Goal: Task Accomplishment & Management: Complete application form

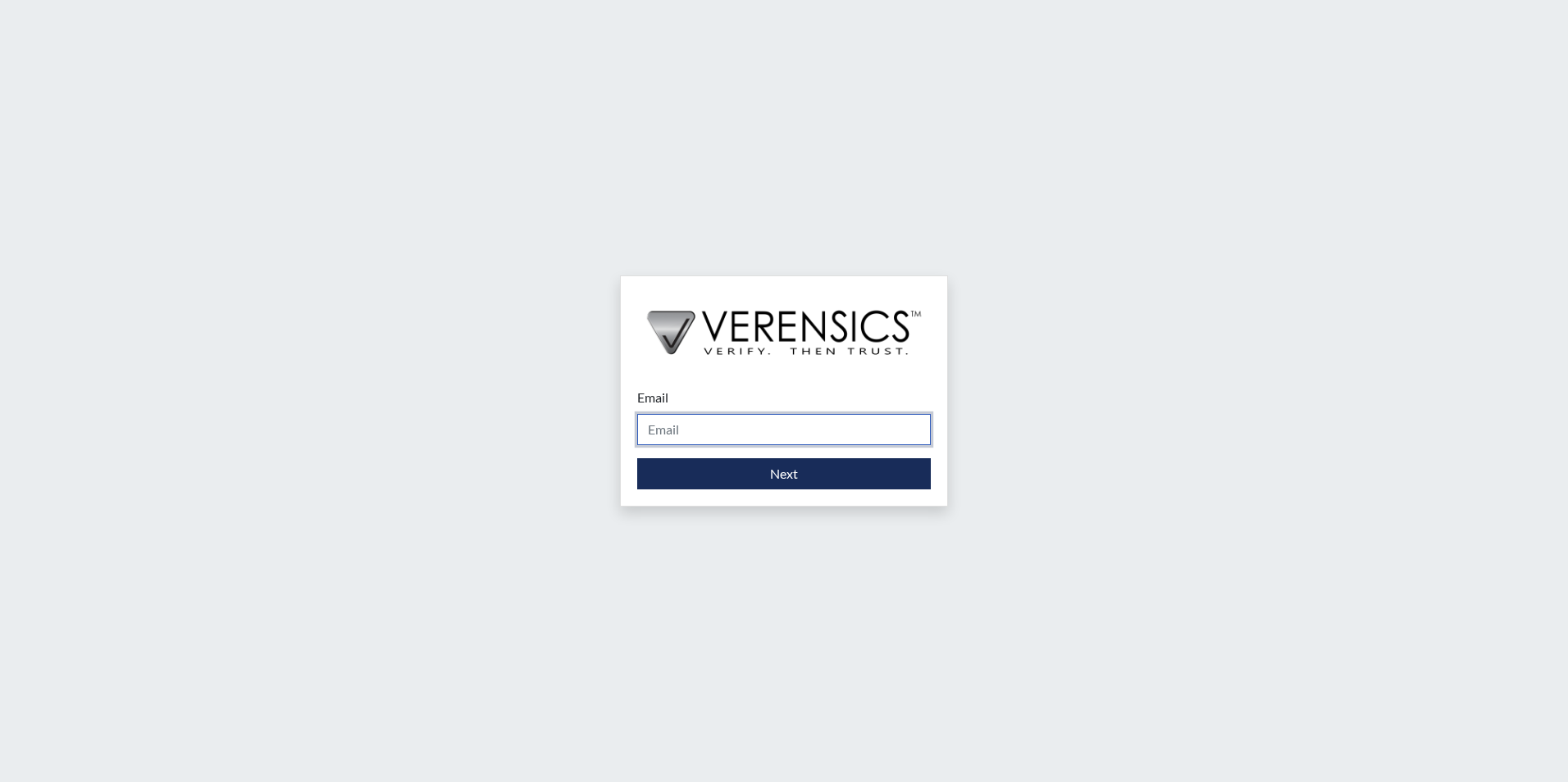
click at [762, 424] on input "Email" at bounding box center [784, 430] width 293 height 31
type input "[PERSON_NAME][EMAIL_ADDRESS][PERSON_NAME][DOMAIN_NAME]"
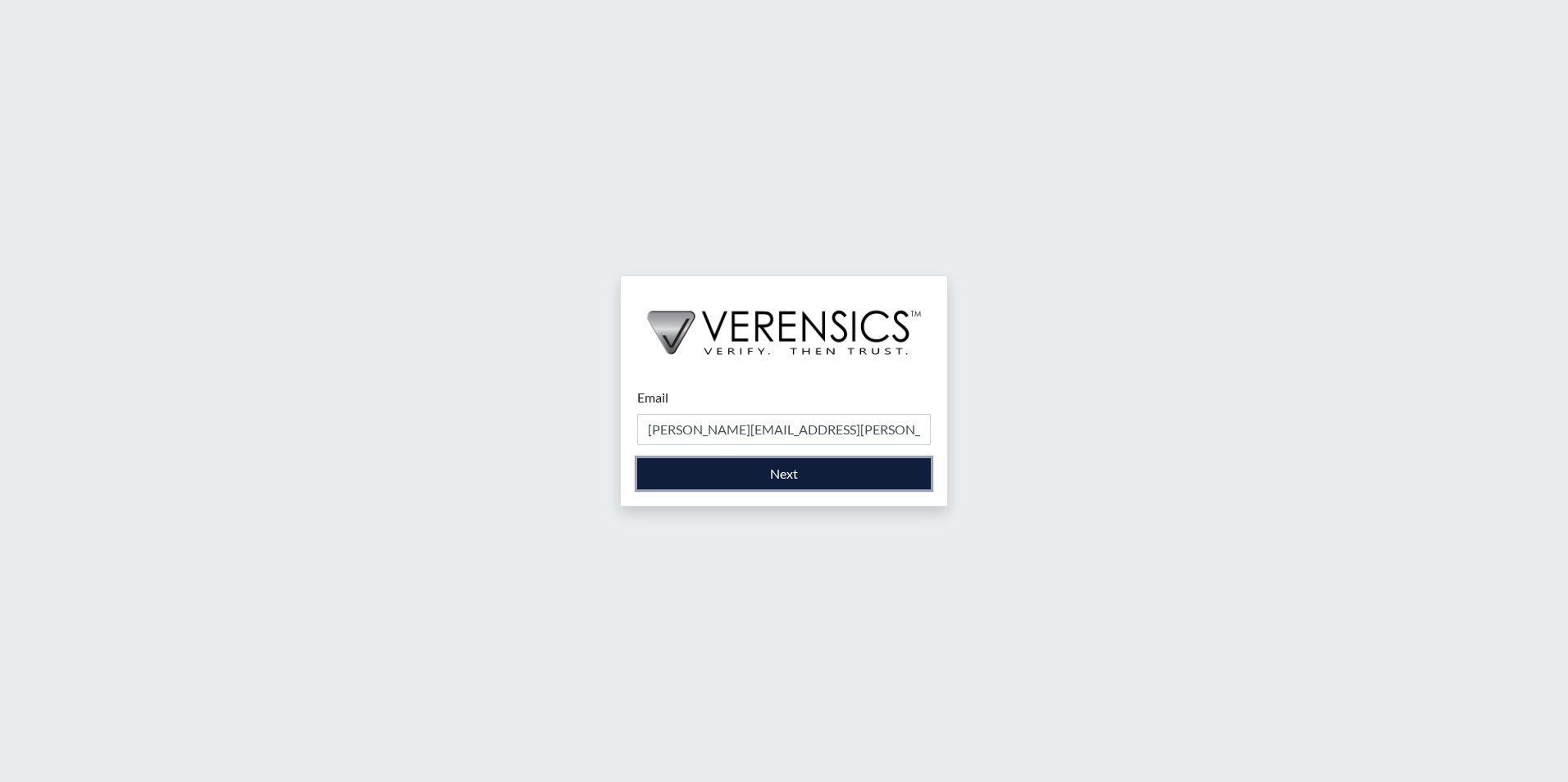
click at [745, 473] on button "Next" at bounding box center [784, 474] width 293 height 31
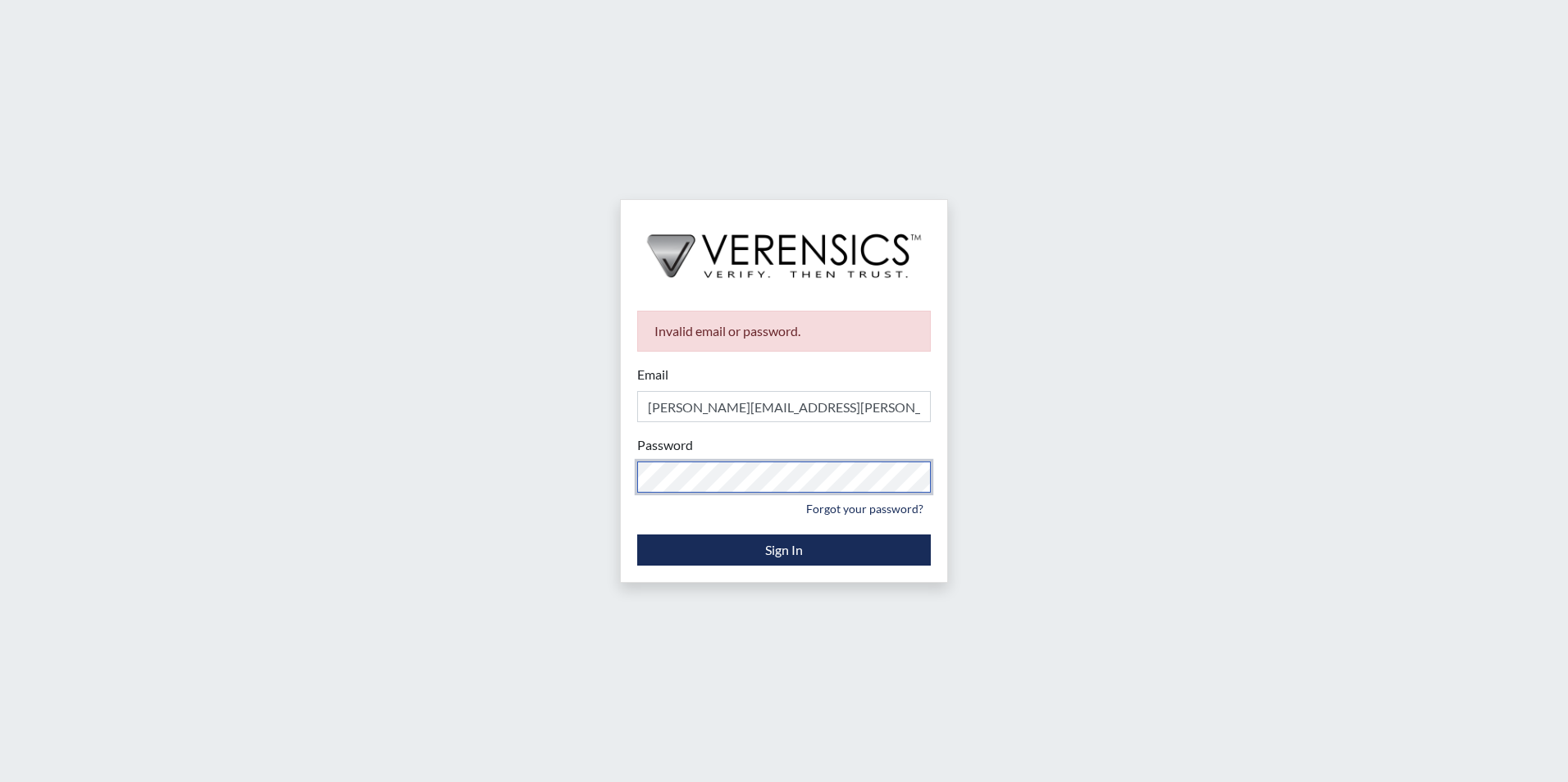
click at [375, 520] on div "Invalid email or password. Email [PERSON_NAME][EMAIL_ADDRESS][PERSON_NAME][DOMA…" at bounding box center [784, 391] width 1568 height 782
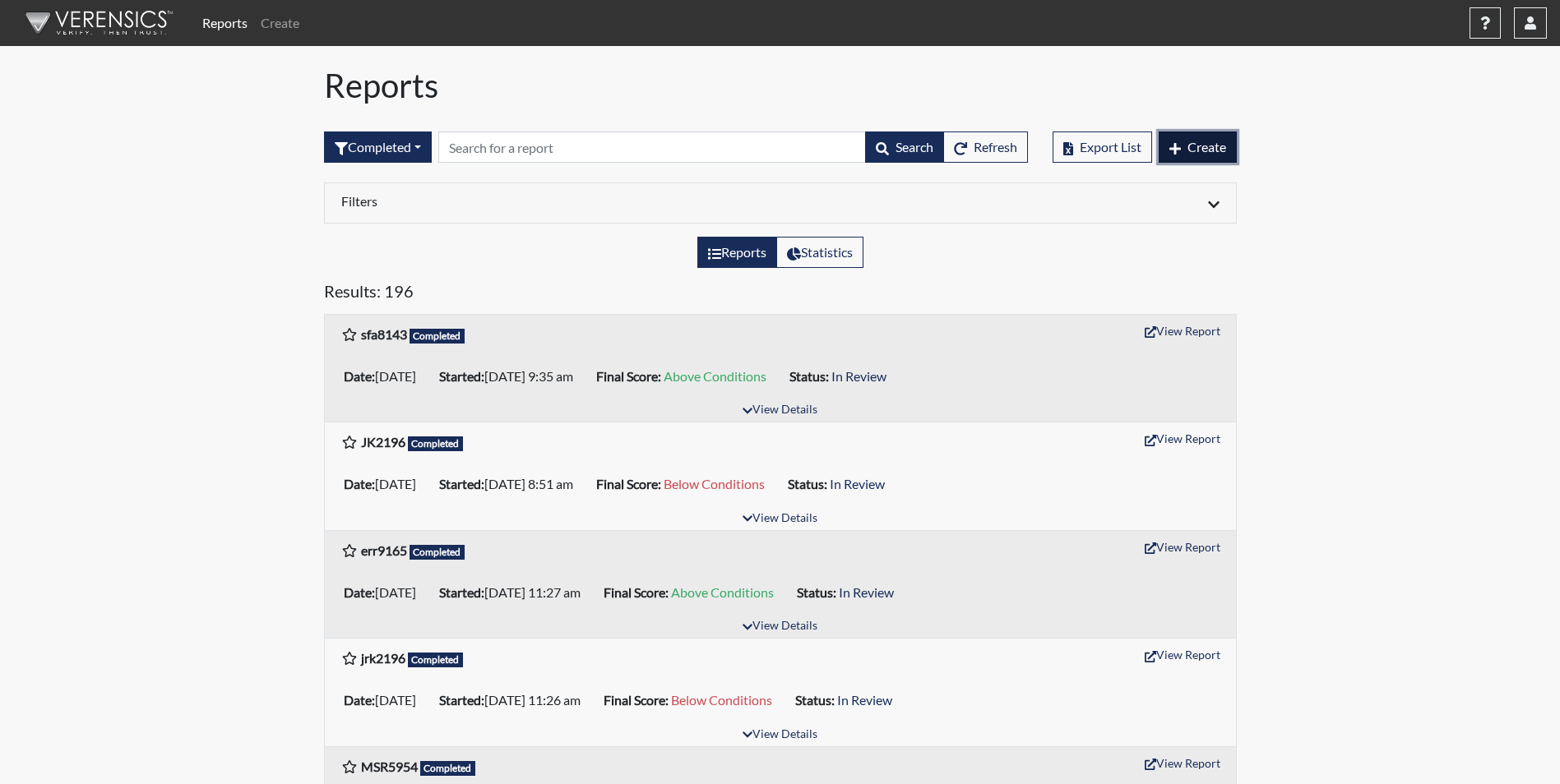
click at [1179, 152] on button "Create" at bounding box center [1197, 147] width 78 height 31
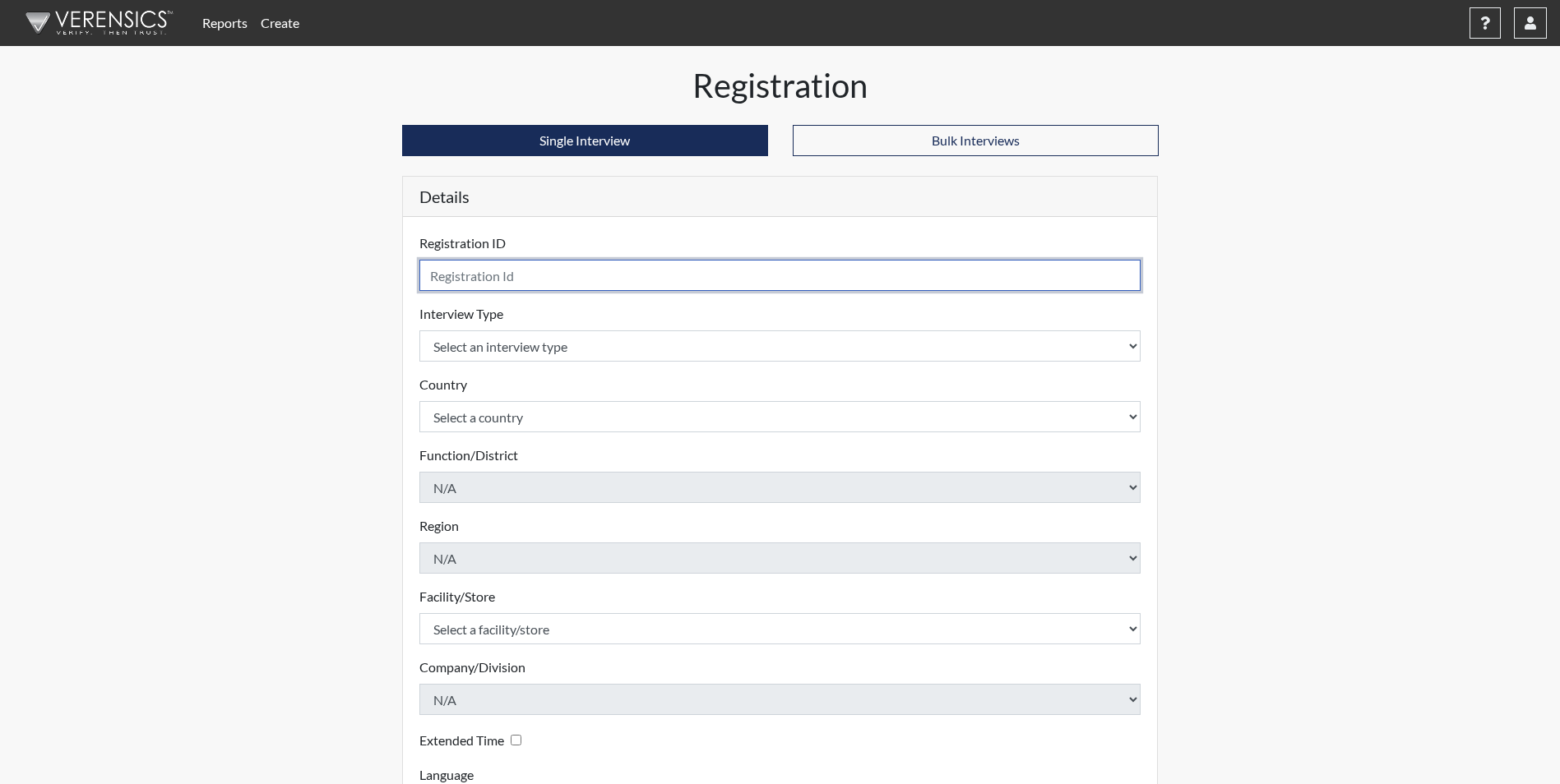
click at [610, 283] on input "text" at bounding box center [780, 276] width 722 height 31
type input "TLB5753"
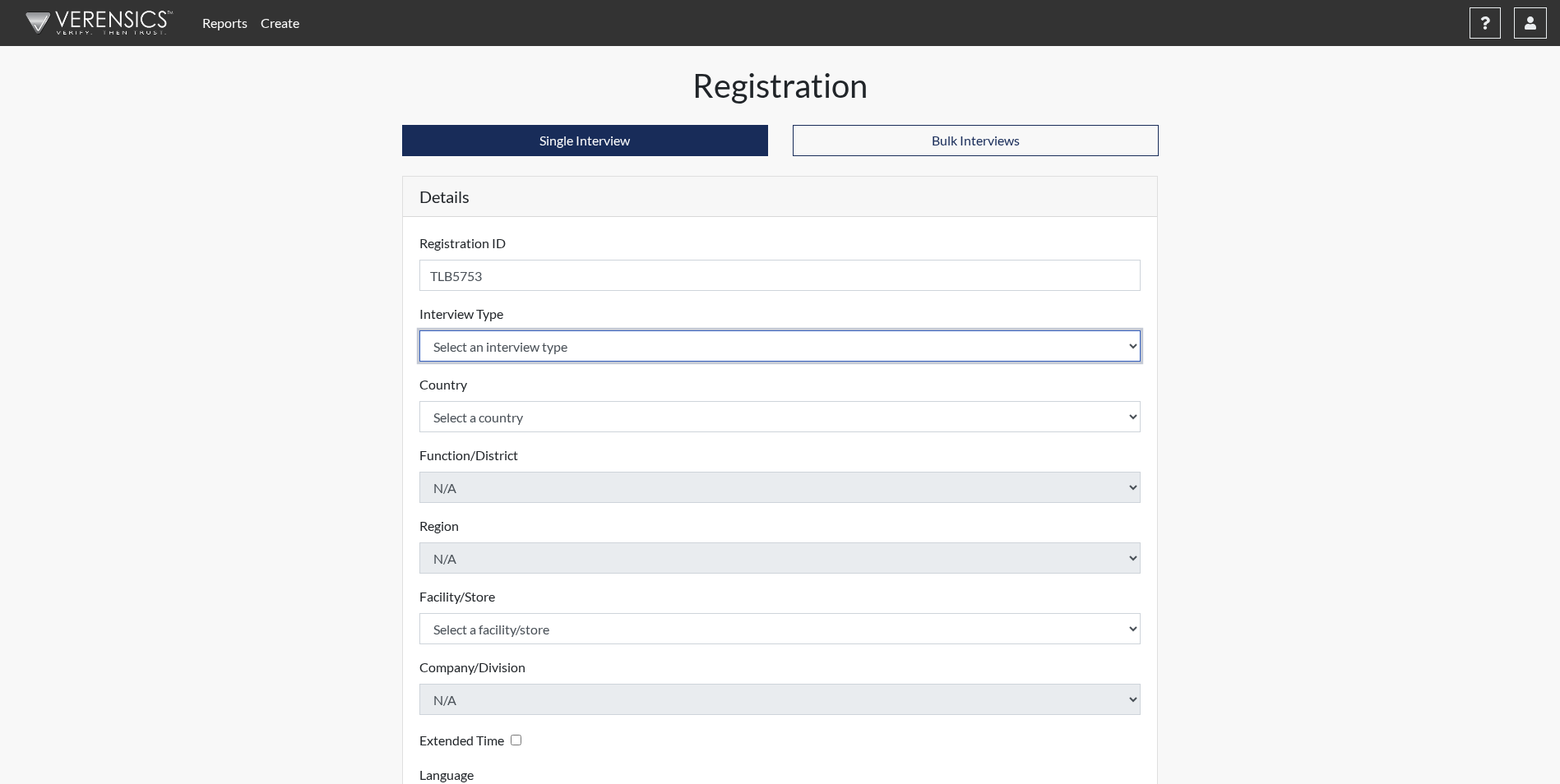
click at [592, 344] on select "Select an interview type Corrections Pre-Employment" at bounding box center [780, 347] width 722 height 31
select select "ff733e93-e1bf-11ea-9c9f-0eff0cf7eb8f"
click at [419, 331] on select "Select an interview type Corrections Pre-Employment" at bounding box center [780, 347] width 722 height 31
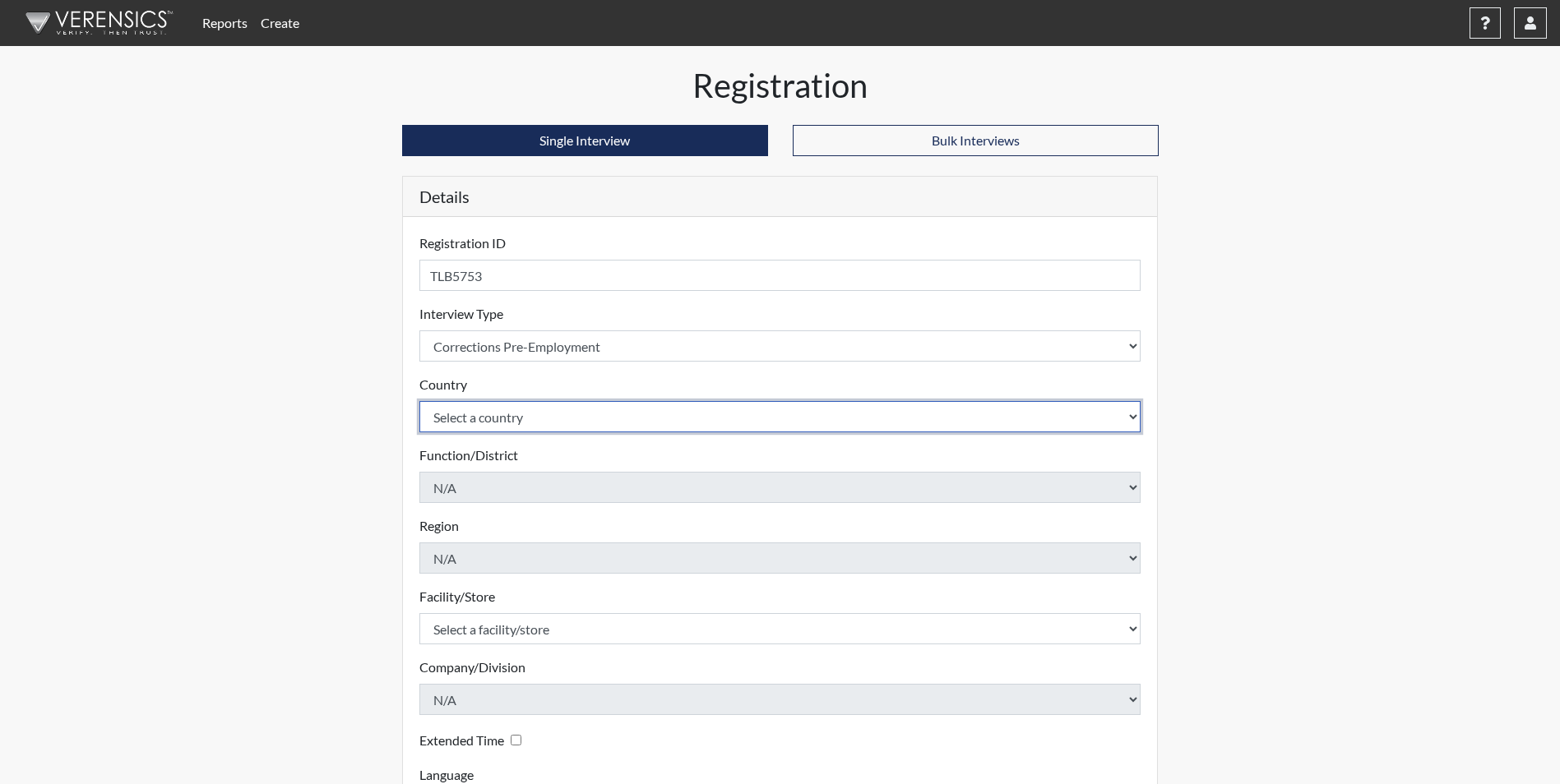
click at [564, 422] on select "Select a country [GEOGRAPHIC_DATA] [GEOGRAPHIC_DATA]" at bounding box center [780, 416] width 722 height 31
select select "united-states-of-[GEOGRAPHIC_DATA]"
click at [419, 401] on select "Select a country [GEOGRAPHIC_DATA] [GEOGRAPHIC_DATA]" at bounding box center [780, 416] width 722 height 31
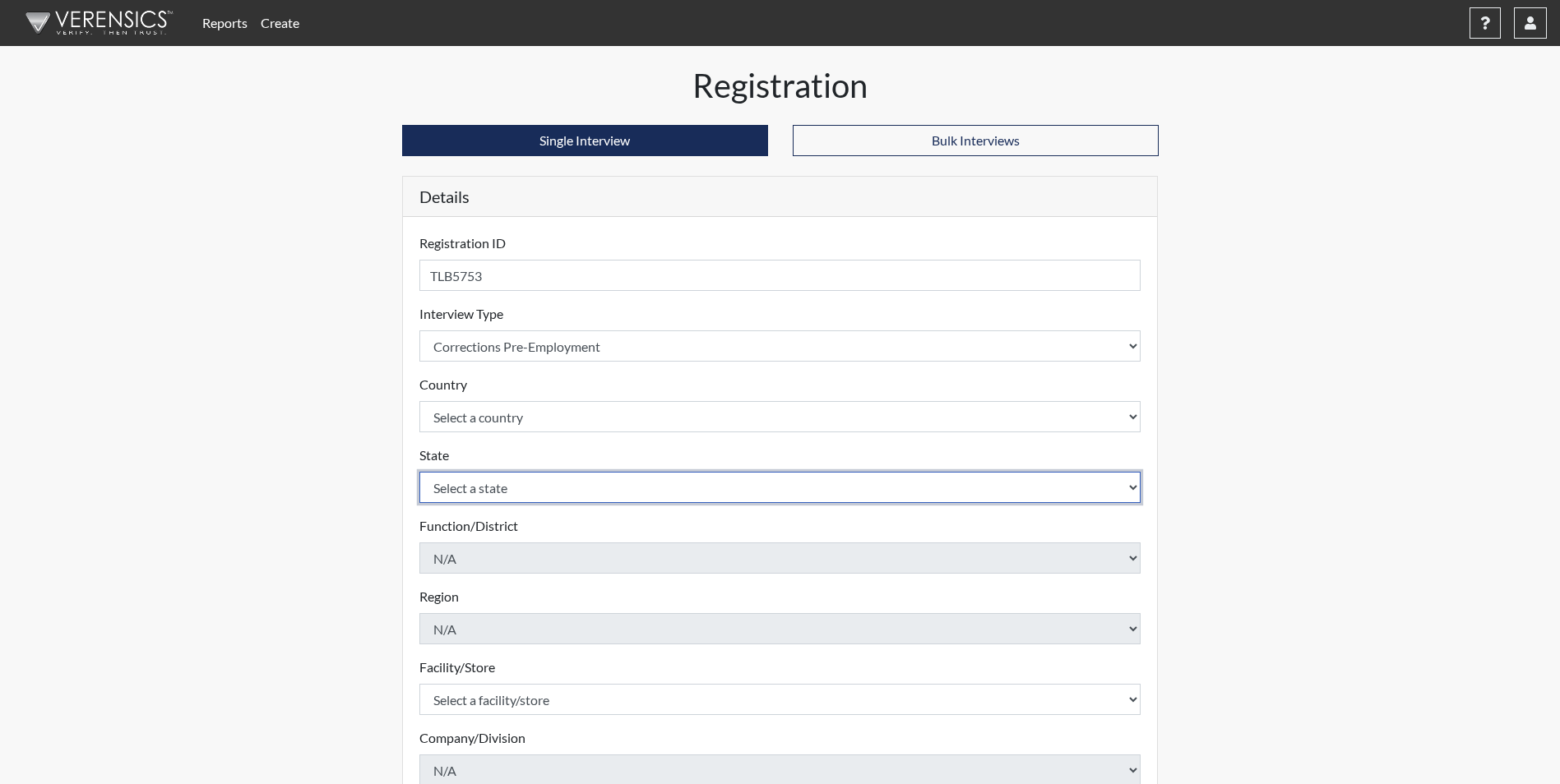
click at [506, 482] on select "Select a state [US_STATE] [US_STATE] [US_STATE] [US_STATE] [US_STATE] [US_STATE…" at bounding box center [780, 487] width 722 height 31
select select "GA"
click at [419, 472] on select "Select a state [US_STATE] [US_STATE] [US_STATE] [US_STATE] [US_STATE] [US_STATE…" at bounding box center [780, 487] width 722 height 31
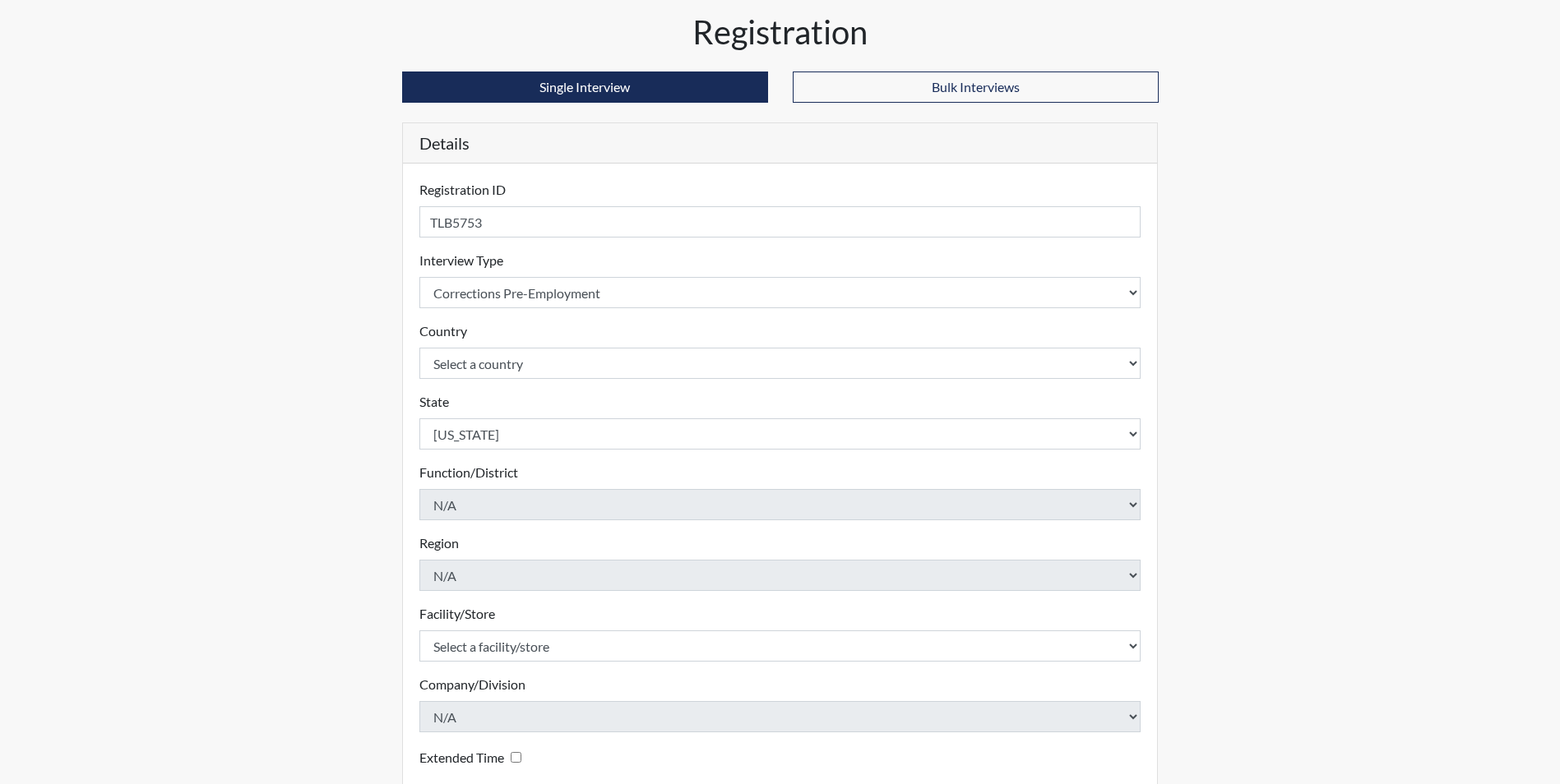
scroll to position [82, 0]
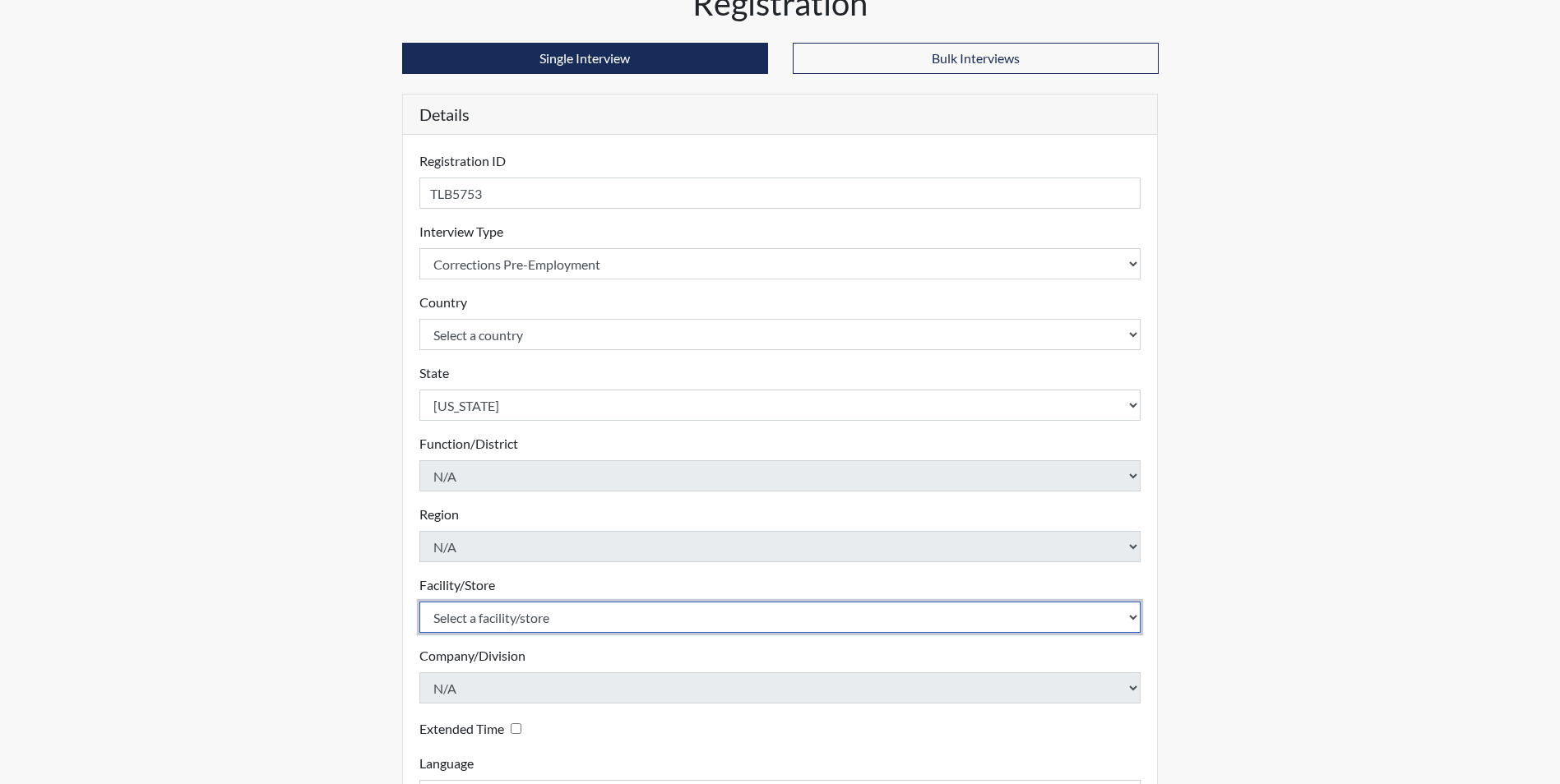
drag, startPoint x: 697, startPoint y: 628, endPoint x: 739, endPoint y: 625, distance: 42.1
click at [697, 628] on select "Select a facility/store [PERSON_NAME] Unit Metro Re-Entry Facility Metro TC" at bounding box center [780, 618] width 722 height 31
select select "226f3449-6468-4bad-86c2-dd5091f02e51"
click at [419, 602] on select "Select a facility/store [PERSON_NAME] Unit Metro Re-Entry Facility Metro TC" at bounding box center [780, 618] width 722 height 31
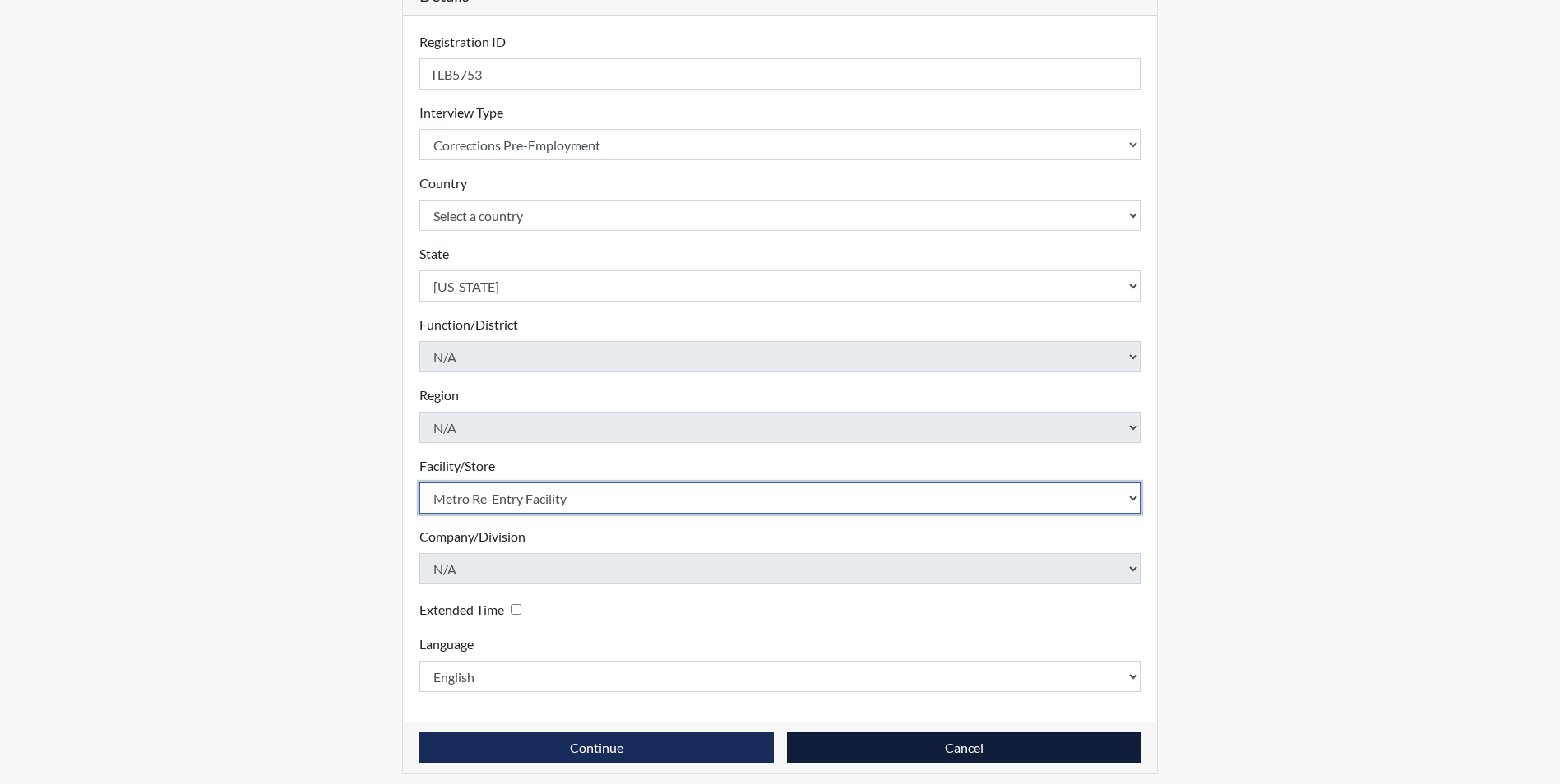
scroll to position [211, 0]
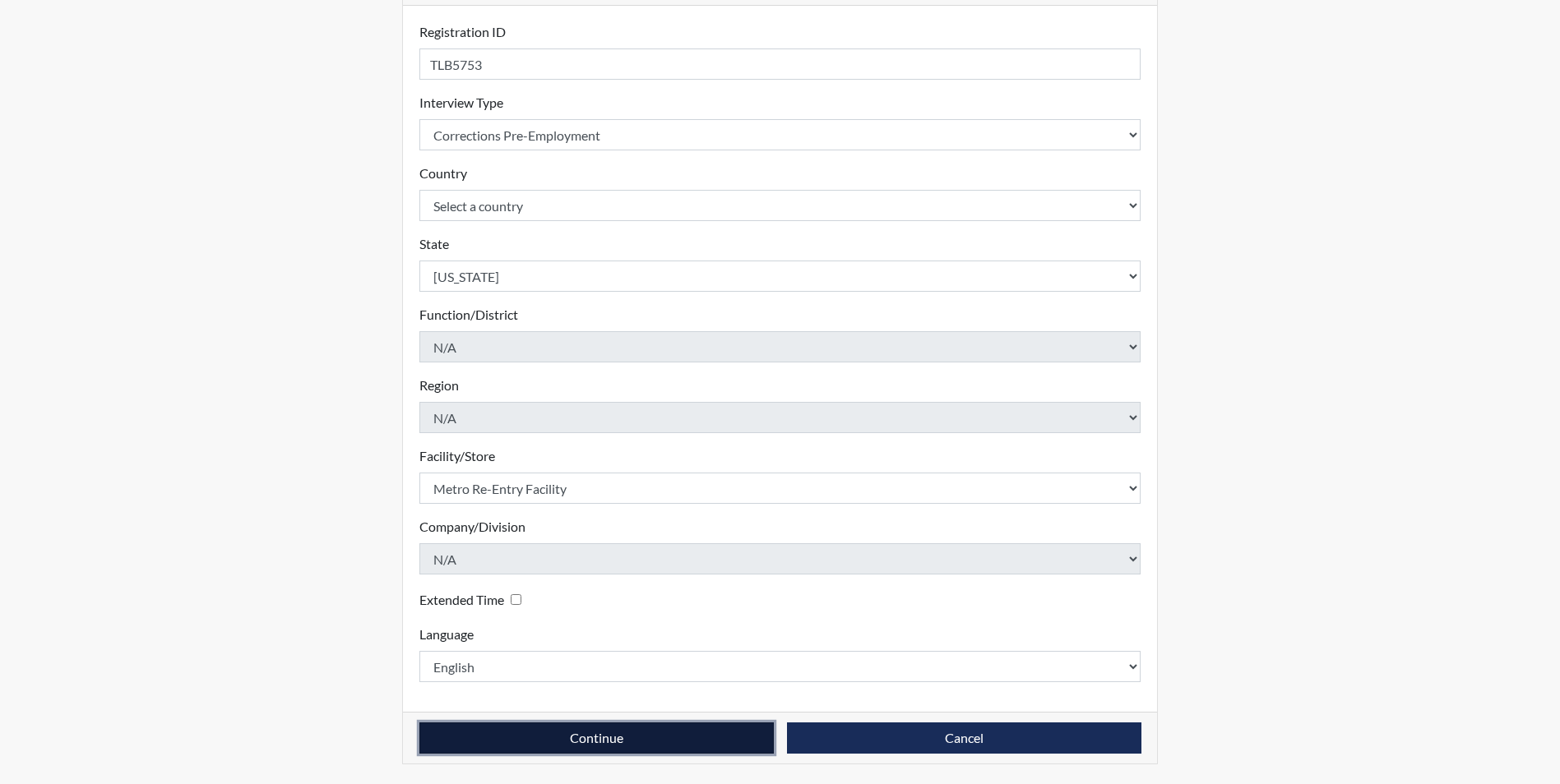
click at [639, 733] on button "Continue" at bounding box center [596, 738] width 354 height 31
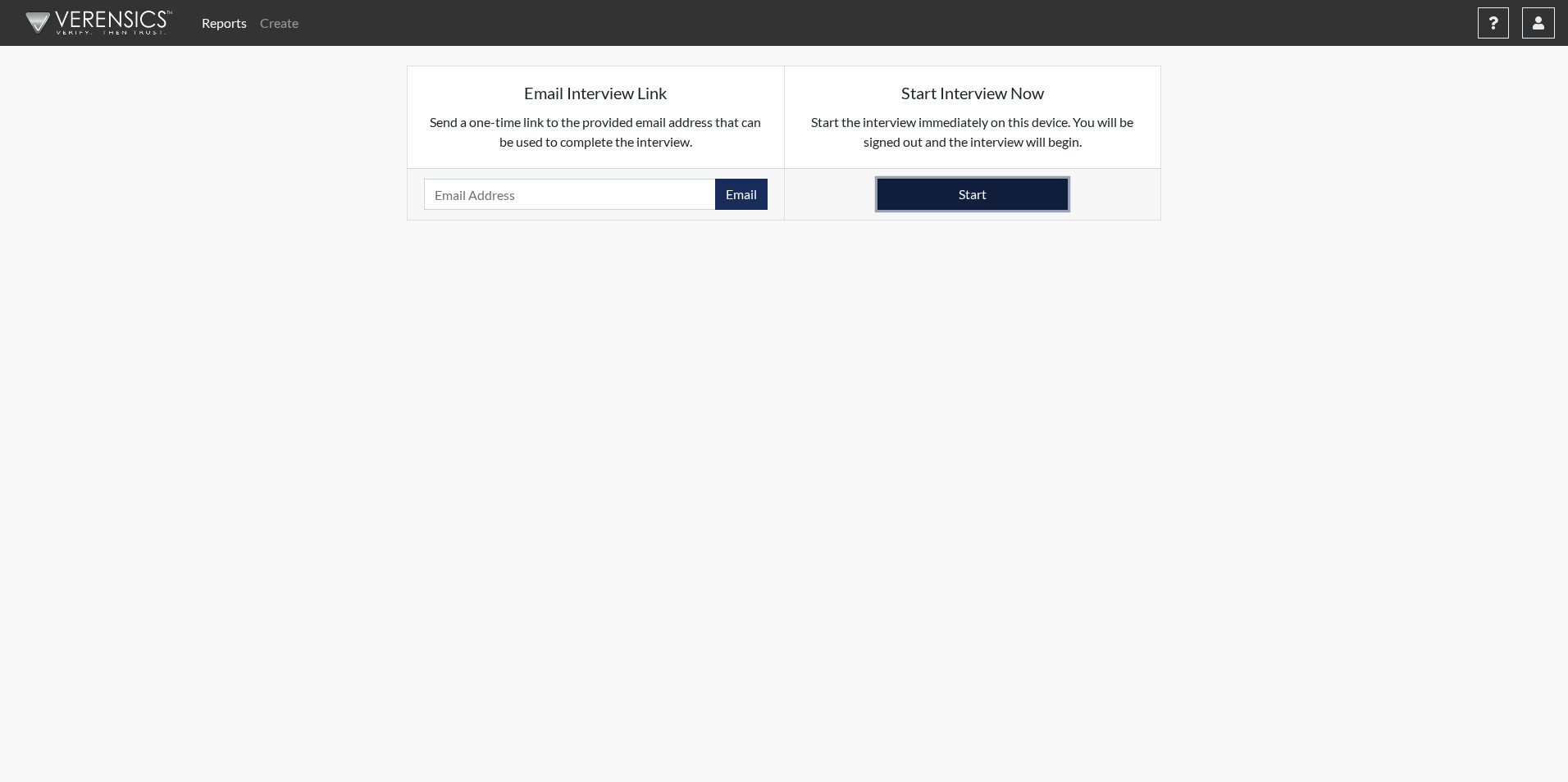
click at [1008, 198] on button "Start" at bounding box center [972, 194] width 190 height 31
